Goal: Task Accomplishment & Management: Use online tool/utility

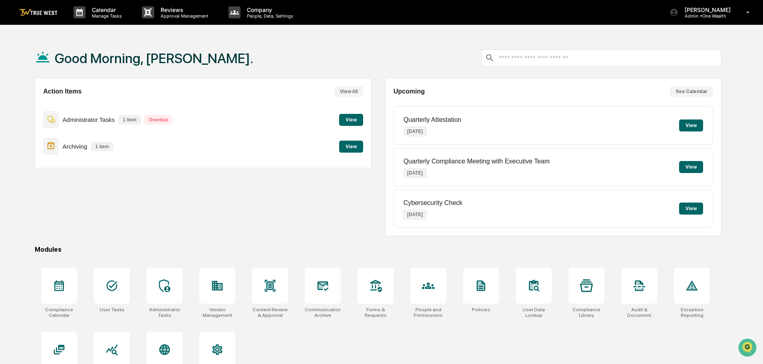
click at [351, 146] on button "View" at bounding box center [351, 147] width 24 height 12
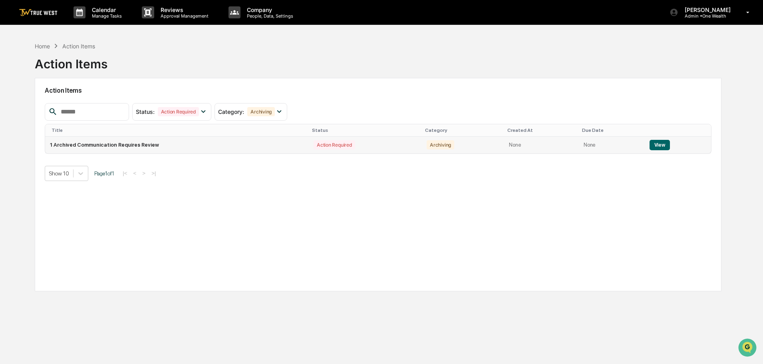
click at [658, 145] on button "View" at bounding box center [660, 145] width 20 height 10
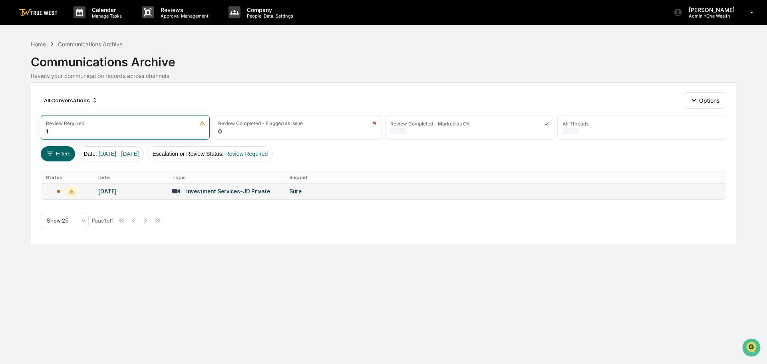
click at [215, 190] on div "Investment Services-JD Private" at bounding box center [228, 191] width 84 height 6
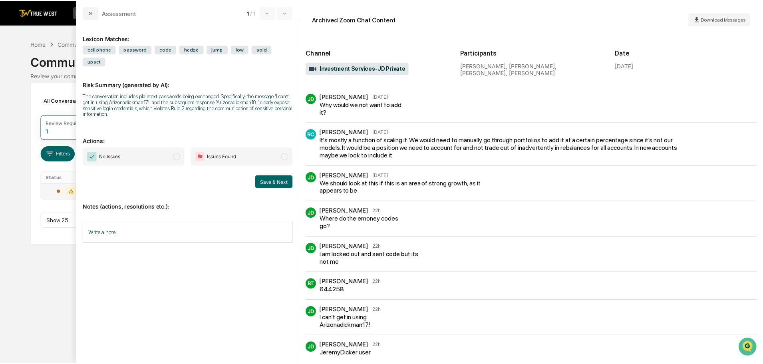
scroll to position [280, 0]
click at [177, 153] on span "modal" at bounding box center [177, 156] width 7 height 7
click at [268, 175] on button "Save & Next" at bounding box center [276, 181] width 38 height 13
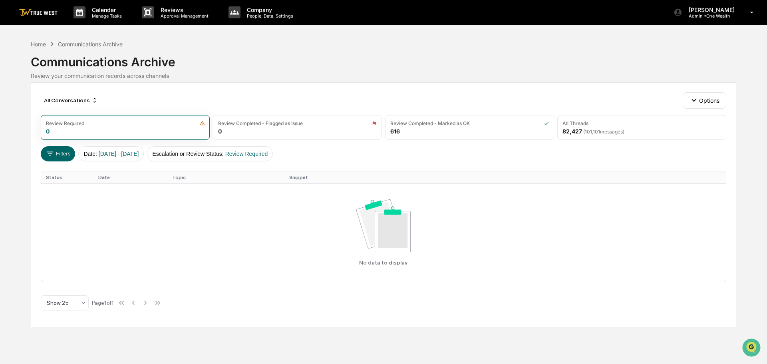
click at [39, 44] on div "Home" at bounding box center [38, 44] width 15 height 7
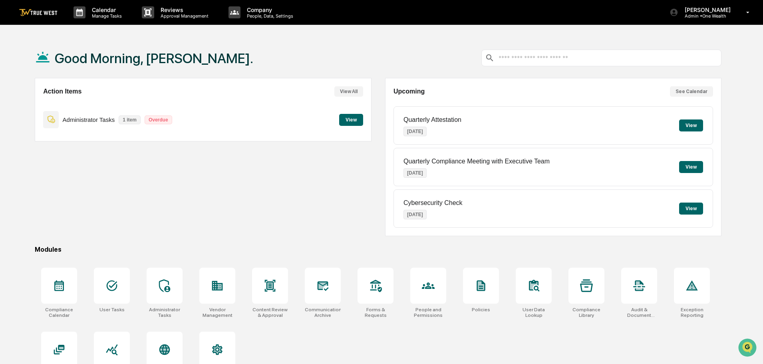
click at [350, 119] on button "View" at bounding box center [351, 120] width 24 height 12
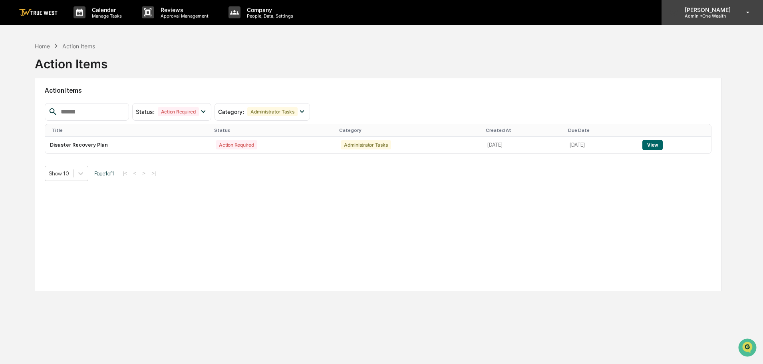
click at [715, 12] on p "[PERSON_NAME]" at bounding box center [706, 9] width 56 height 7
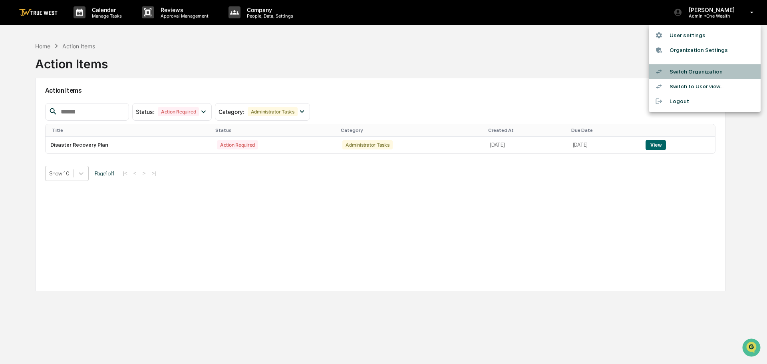
click at [685, 72] on li "Switch Organization" at bounding box center [705, 71] width 112 height 15
